Goal: Check status

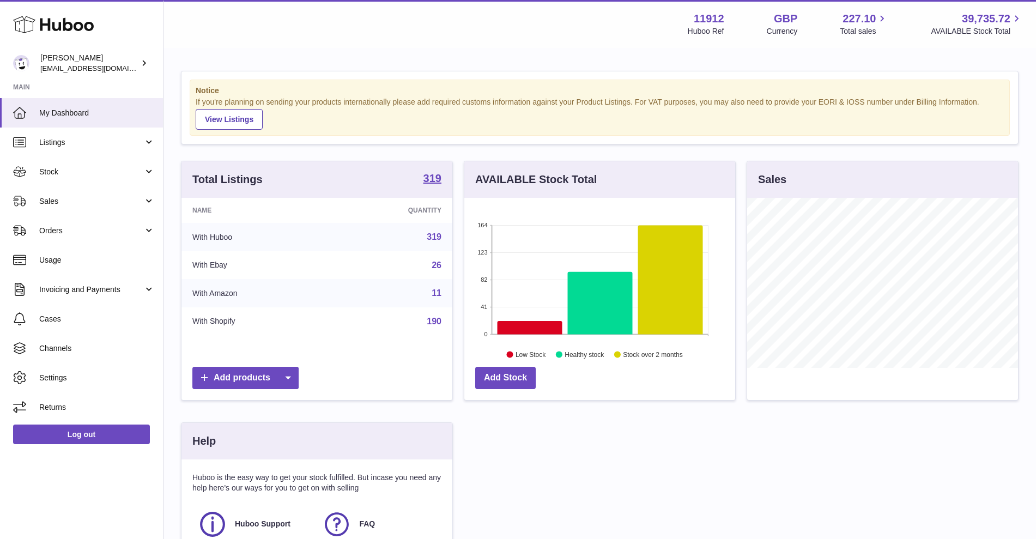
scroll to position [170, 271]
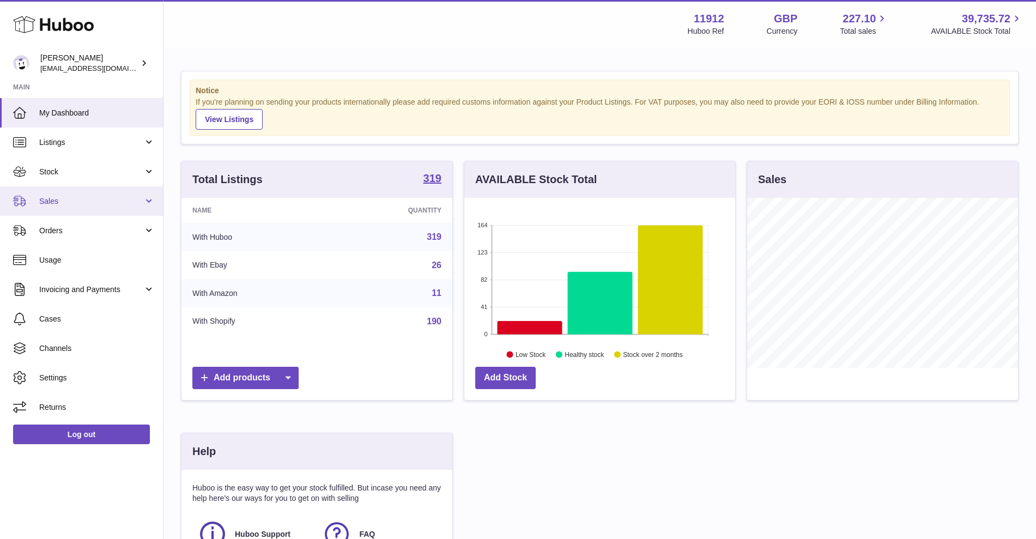
click at [106, 210] on link "Sales" at bounding box center [81, 200] width 163 height 29
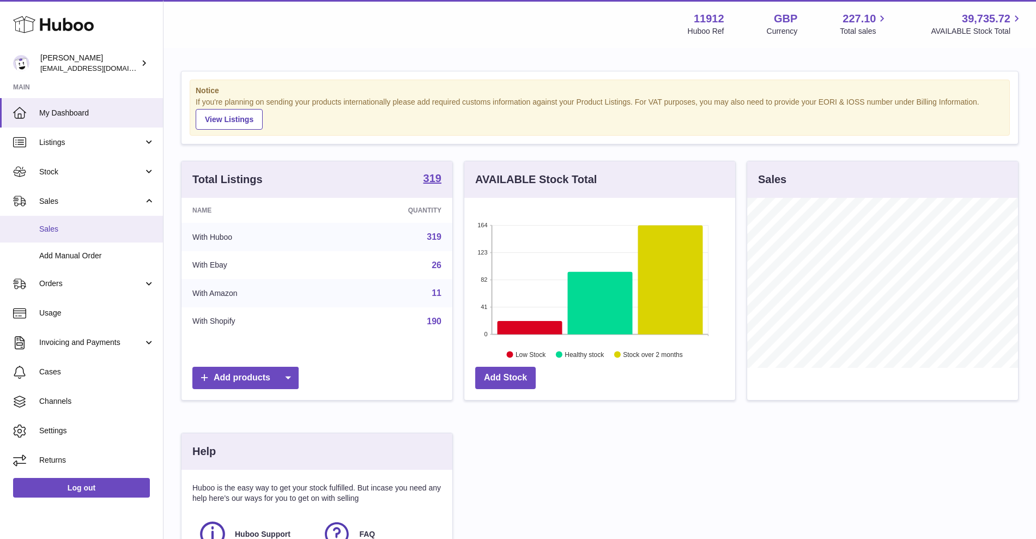
click at [87, 229] on span "Sales" at bounding box center [96, 229] width 115 height 10
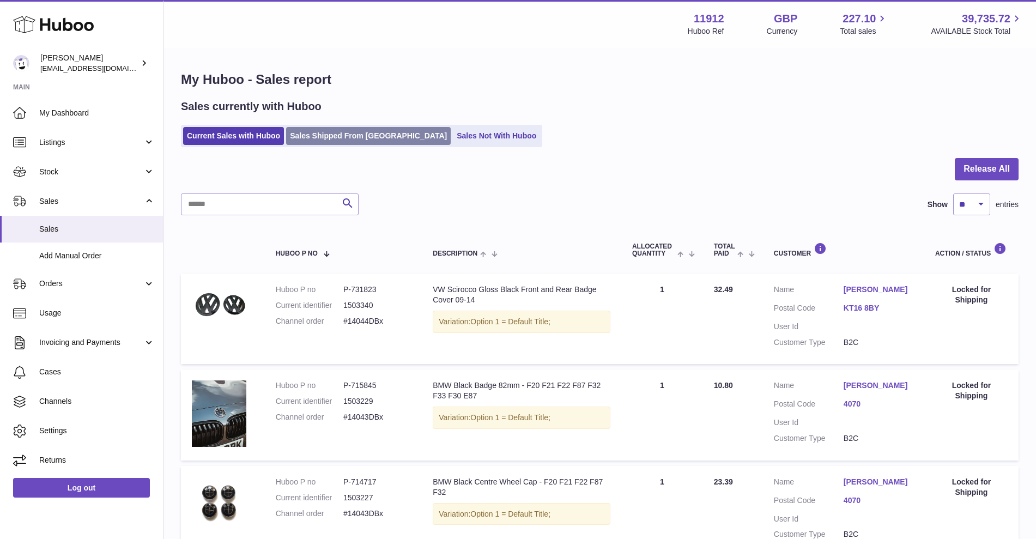
click at [316, 134] on link "Sales Shipped From [GEOGRAPHIC_DATA]" at bounding box center [368, 136] width 165 height 18
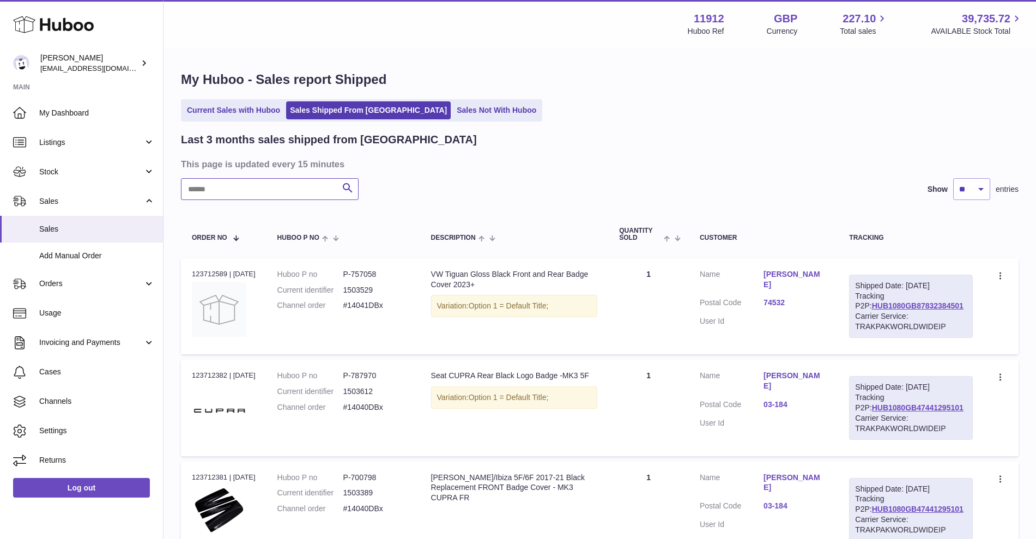
click at [255, 188] on input "text" at bounding box center [270, 189] width 178 height 22
type input "*******"
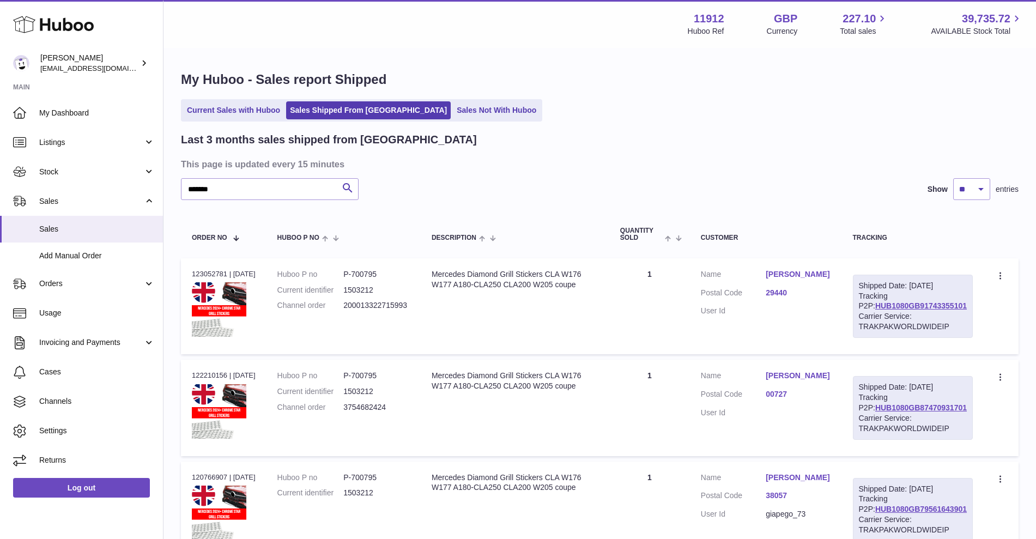
drag, startPoint x: 972, startPoint y: 318, endPoint x: 873, endPoint y: 318, distance: 99.1
click at [873, 318] on div "Shipped Date: 18th Aug 2025 Tracking P2P: HUB1080GB91743355101 Carrier Service:…" at bounding box center [912, 306] width 120 height 63
copy link "HUB1080GB91743355101"
click at [246, 107] on link "Current Sales with Huboo" at bounding box center [233, 110] width 101 height 18
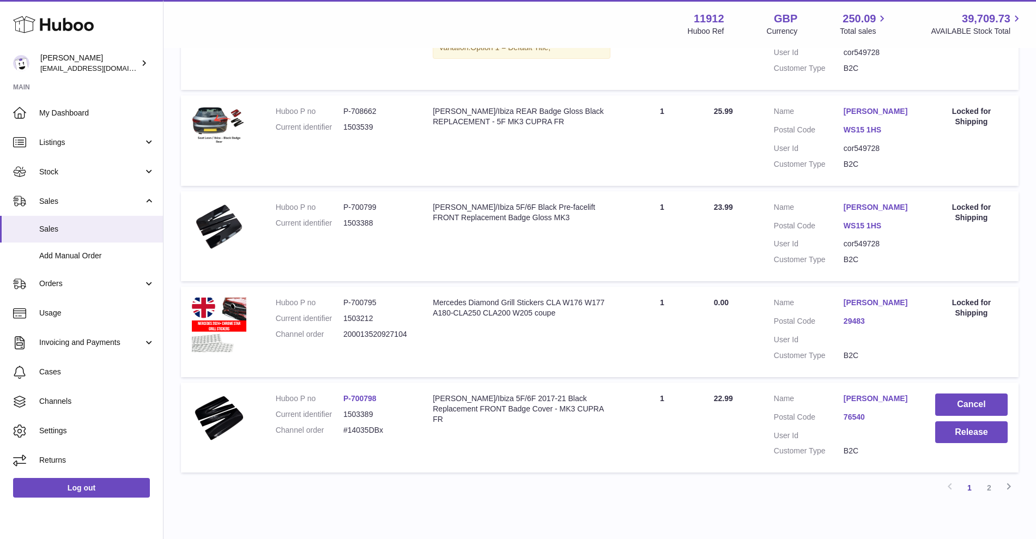
scroll to position [806, 0]
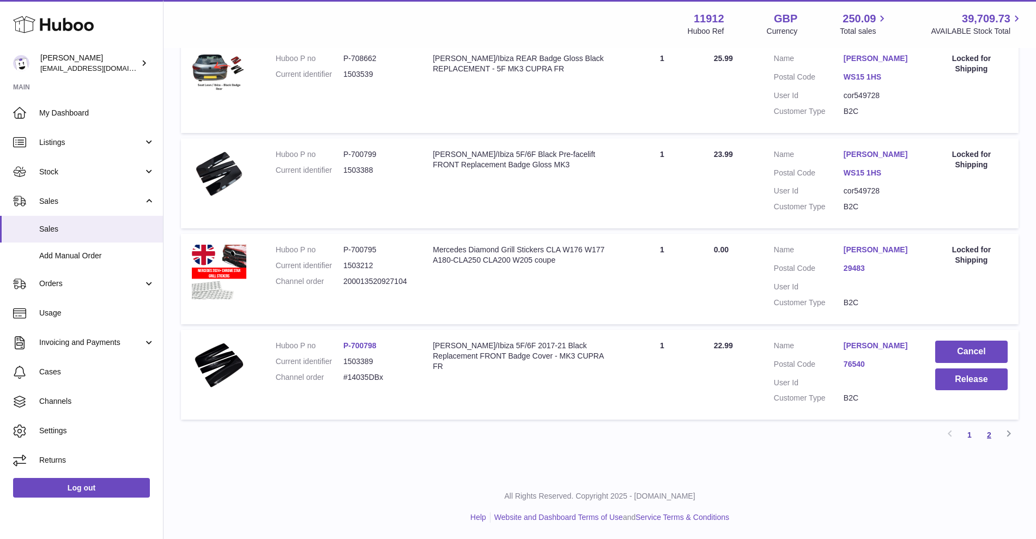
click at [991, 436] on link "2" at bounding box center [989, 435] width 20 height 20
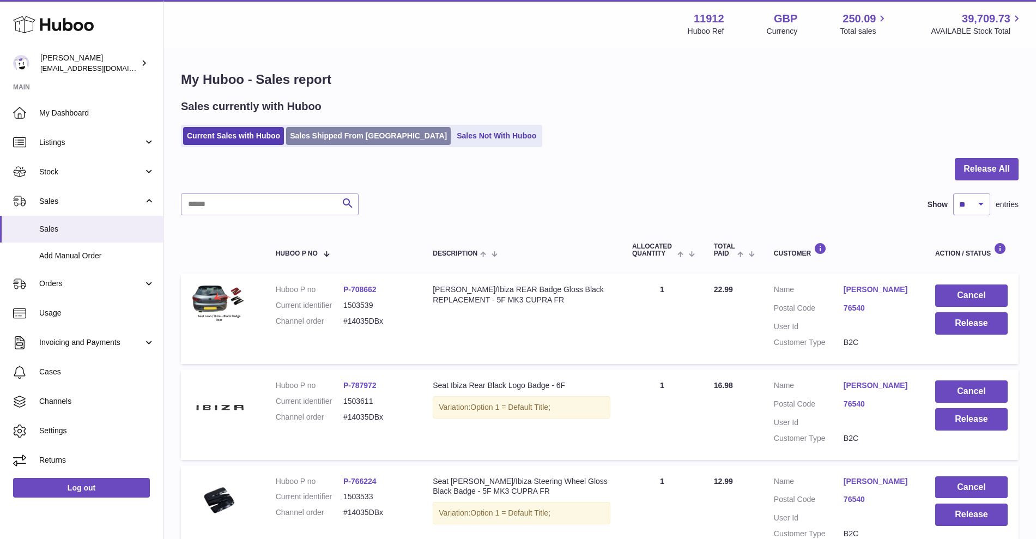
click at [334, 135] on link "Sales Shipped From [GEOGRAPHIC_DATA]" at bounding box center [368, 136] width 165 height 18
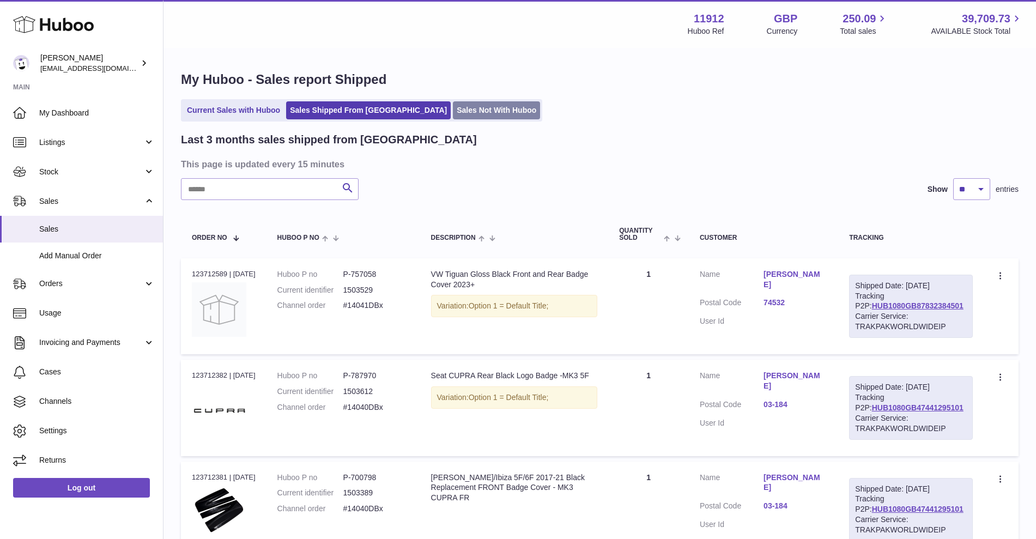
click at [453, 106] on link "Sales Not With Huboo" at bounding box center [496, 110] width 87 height 18
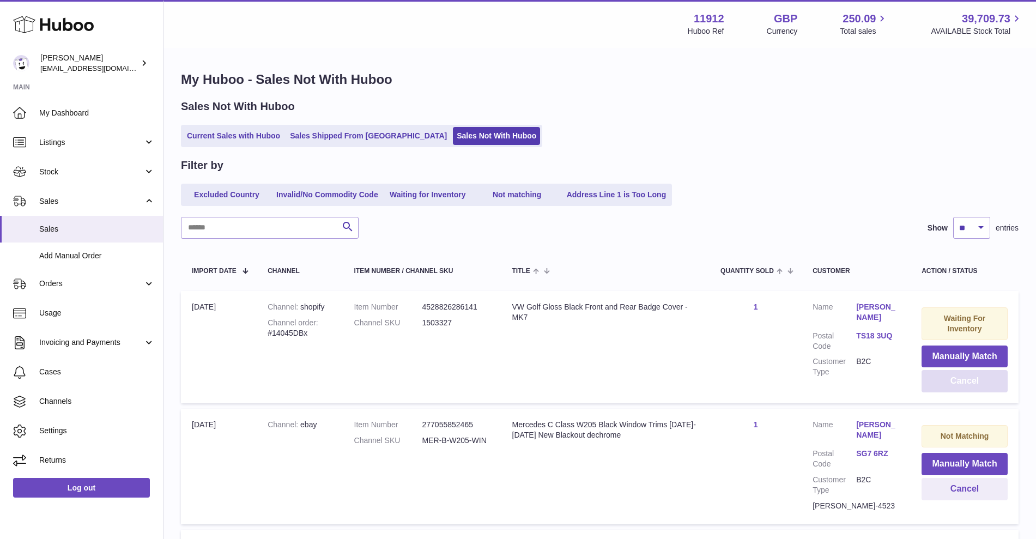
click at [973, 382] on button "Cancel" at bounding box center [964, 381] width 86 height 22
